Goal: Check status: Check status

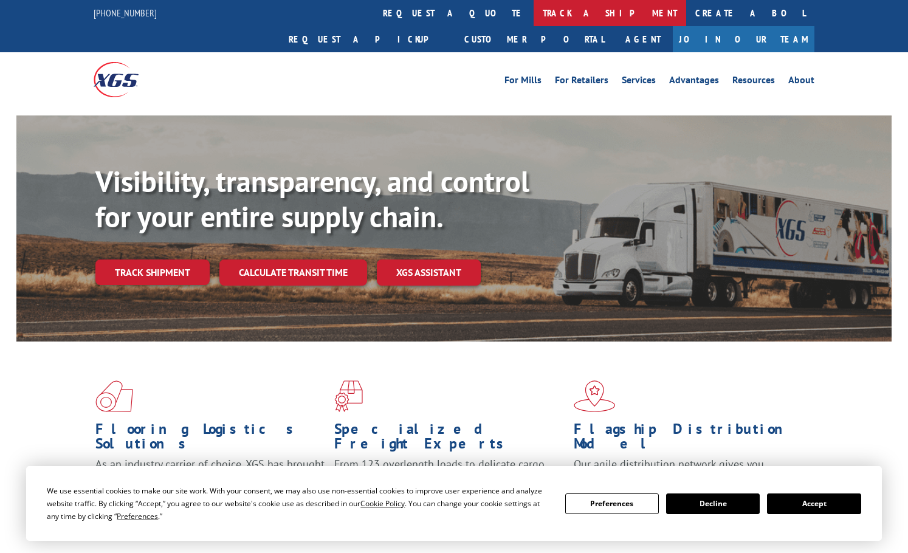
click at [534, 16] on link "track a shipment" at bounding box center [610, 13] width 153 height 26
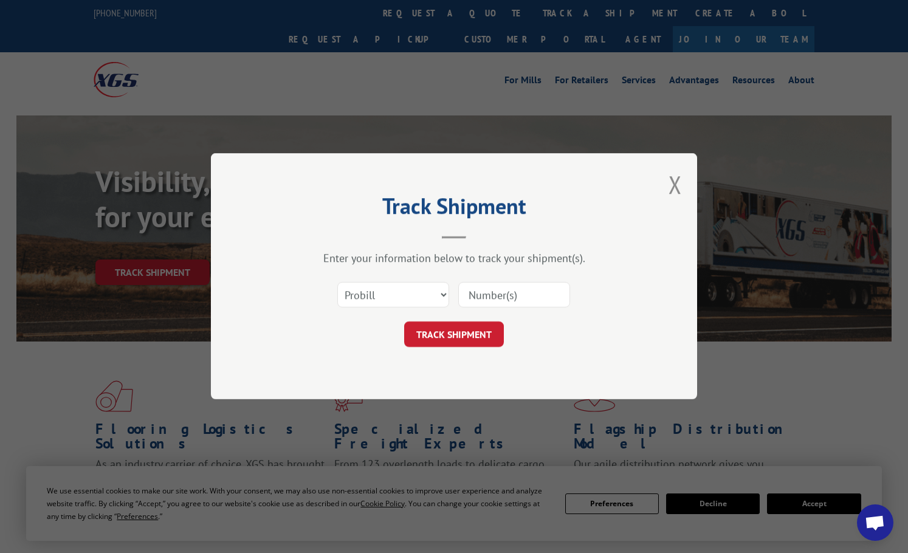
click at [473, 283] on input at bounding box center [514, 296] width 112 height 26
paste input "5542372"
type input "5542372"
click at [476, 322] on button "TRACK SHIPMENT" at bounding box center [454, 335] width 100 height 26
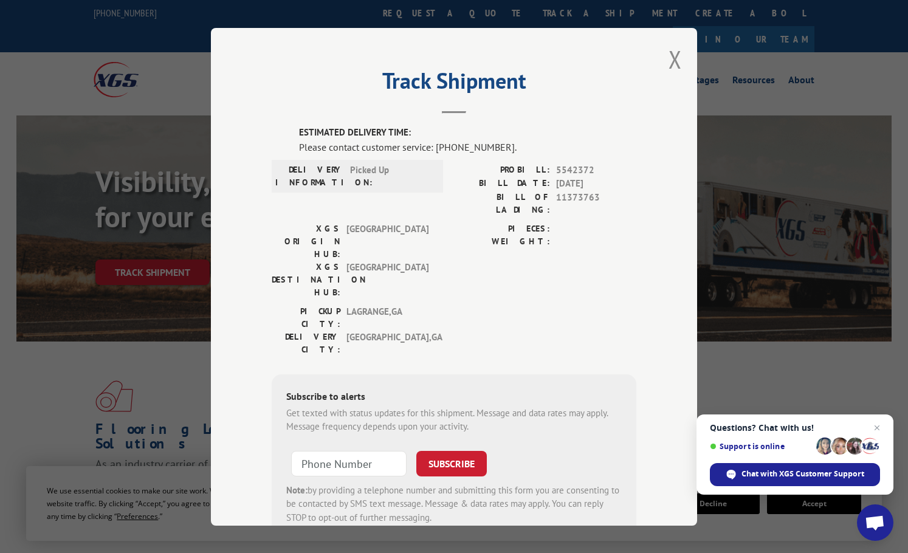
click at [375, 132] on label "ESTIMATED DELIVERY TIME:" at bounding box center [467, 133] width 337 height 14
drag, startPoint x: 553, startPoint y: 182, endPoint x: 606, endPoint y: 185, distance: 53.6
click at [605, 184] on span "[DATE]" at bounding box center [596, 184] width 80 height 14
click at [675, 60] on button "Close modal" at bounding box center [675, 59] width 13 height 32
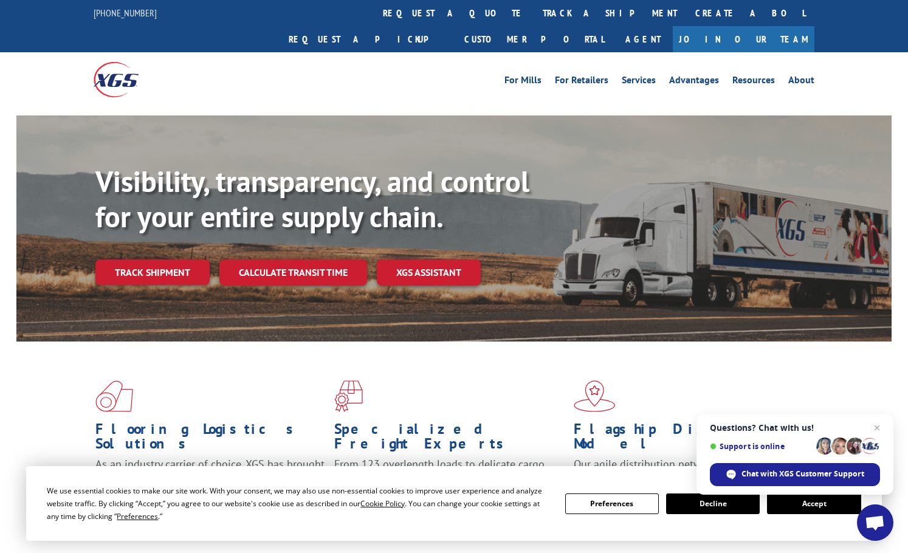
click at [165, 291] on div "Visibility, transparency, and control for your entire supply chain. Track shipm…" at bounding box center [493, 249] width 796 height 170
click at [163, 260] on link "Track shipment" at bounding box center [152, 273] width 114 height 26
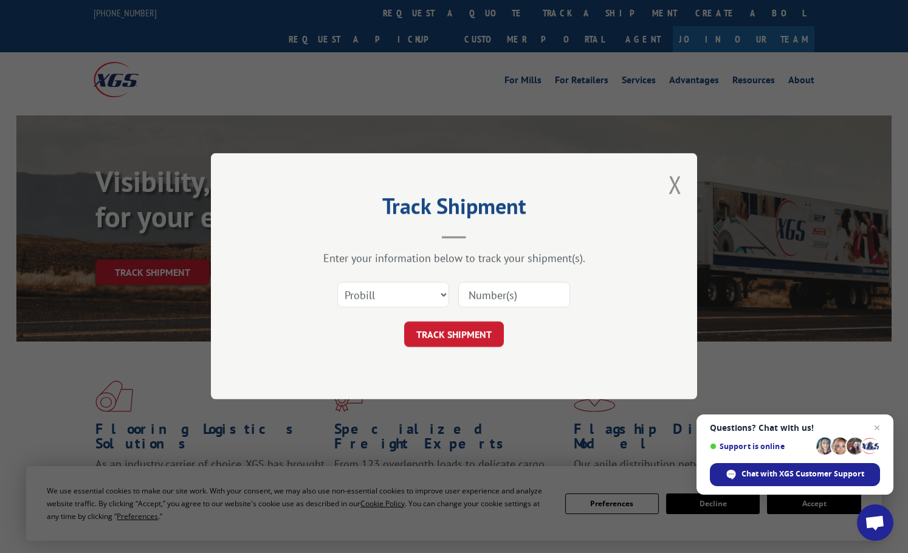
click at [485, 294] on input at bounding box center [514, 296] width 112 height 26
paste input "5542372"
type input "5542372"
click at [458, 333] on button "TRACK SHIPMENT" at bounding box center [454, 335] width 100 height 26
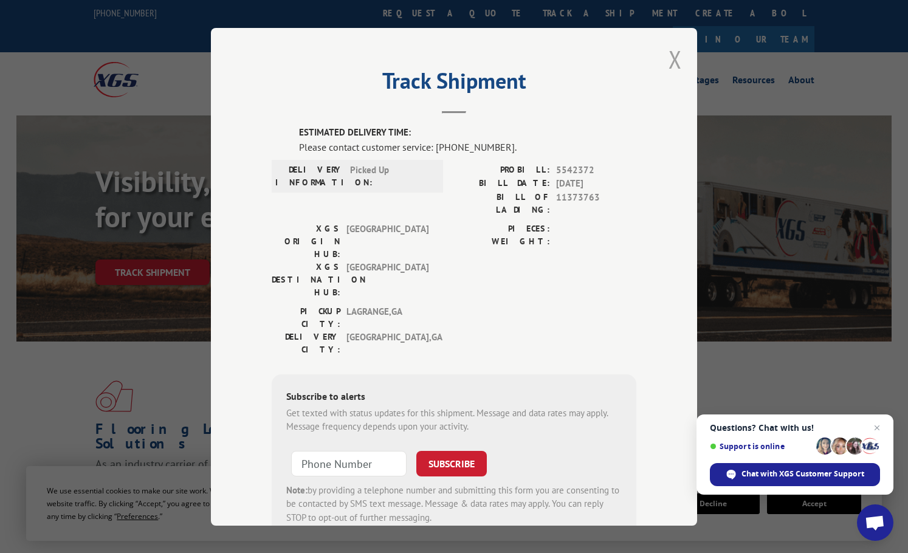
click at [671, 58] on button "Close modal" at bounding box center [675, 59] width 13 height 32
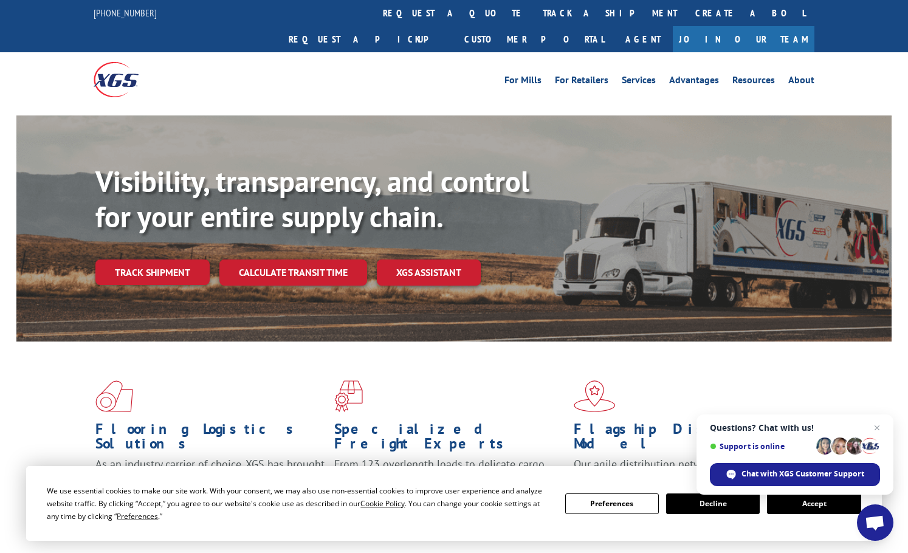
drag, startPoint x: 168, startPoint y: 248, endPoint x: 227, endPoint y: 250, distance: 58.4
click at [168, 260] on link "Track shipment" at bounding box center [152, 273] width 114 height 26
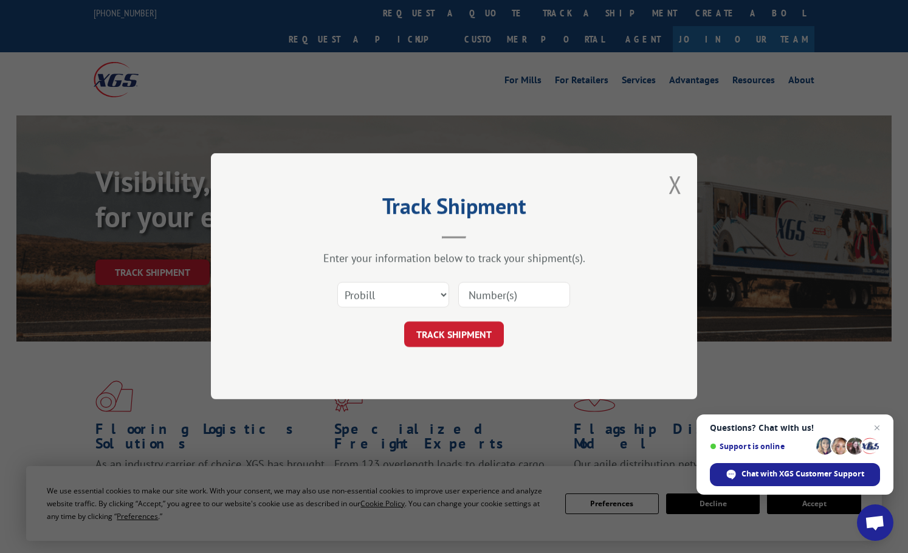
click at [492, 299] on input at bounding box center [514, 296] width 112 height 26
paste input "5542373"
type input "5542373"
click at [460, 327] on button "TRACK SHIPMENT" at bounding box center [454, 335] width 100 height 26
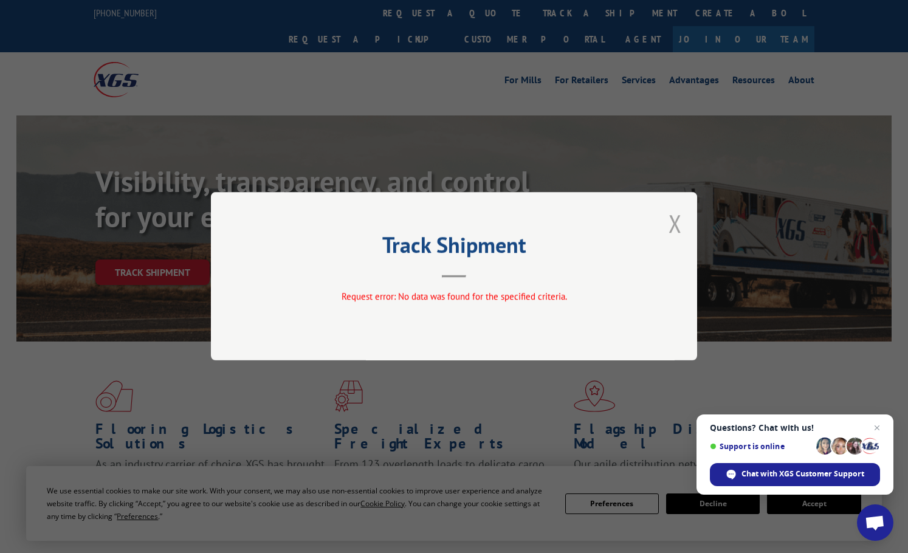
click at [673, 223] on button "Close modal" at bounding box center [675, 223] width 13 height 32
